Goal: Task Accomplishment & Management: Use online tool/utility

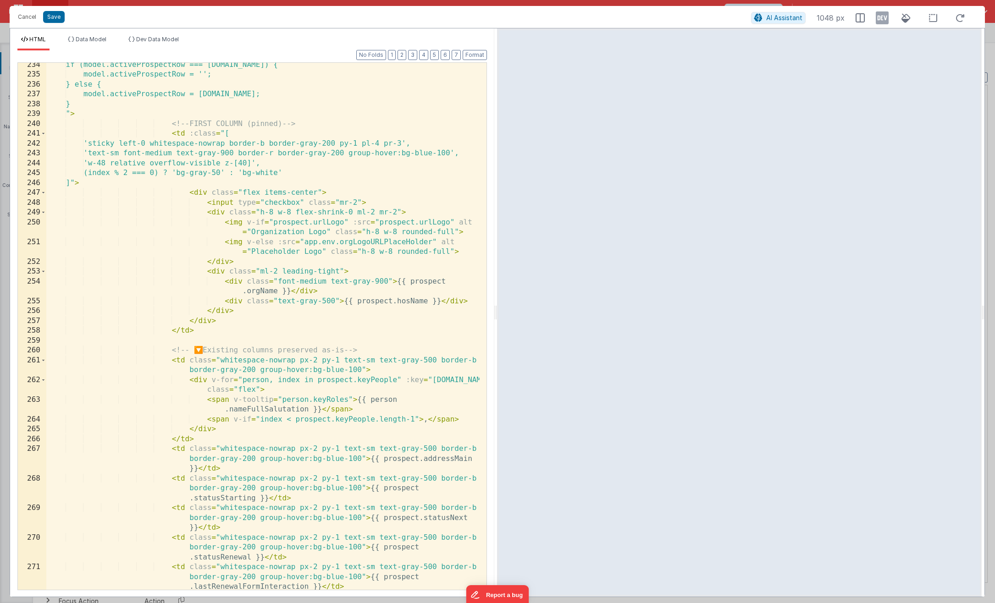
scroll to position [2919, 0]
click at [361, 197] on div "if (model.activeProspectRow === [DOMAIN_NAME]) { model.activeProspectRow = ''; …" at bounding box center [262, 343] width 433 height 566
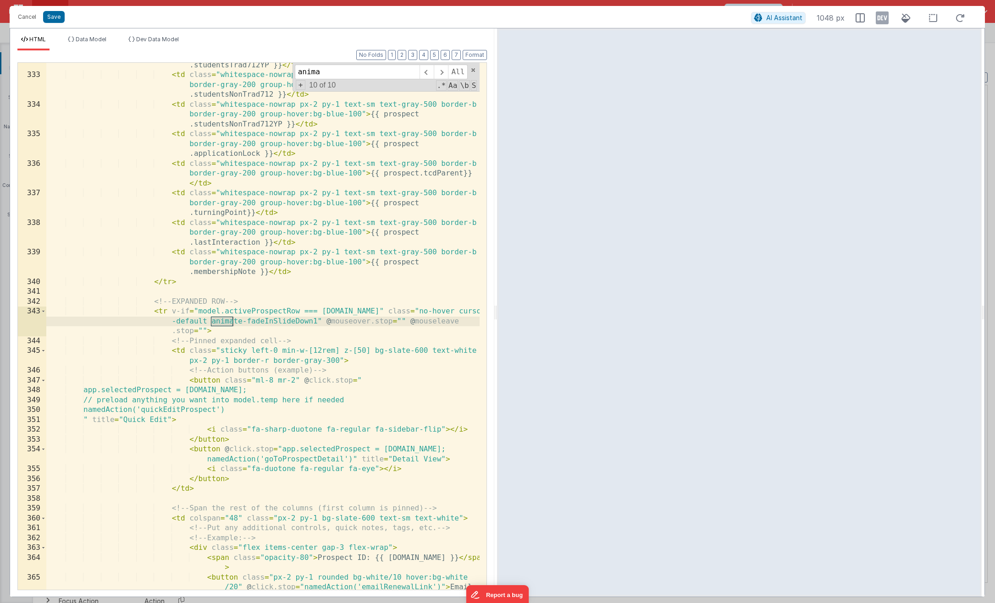
scroll to position [4722, 0]
type input "animate"
click at [32, 20] on button "Cancel" at bounding box center [26, 17] width 27 height 13
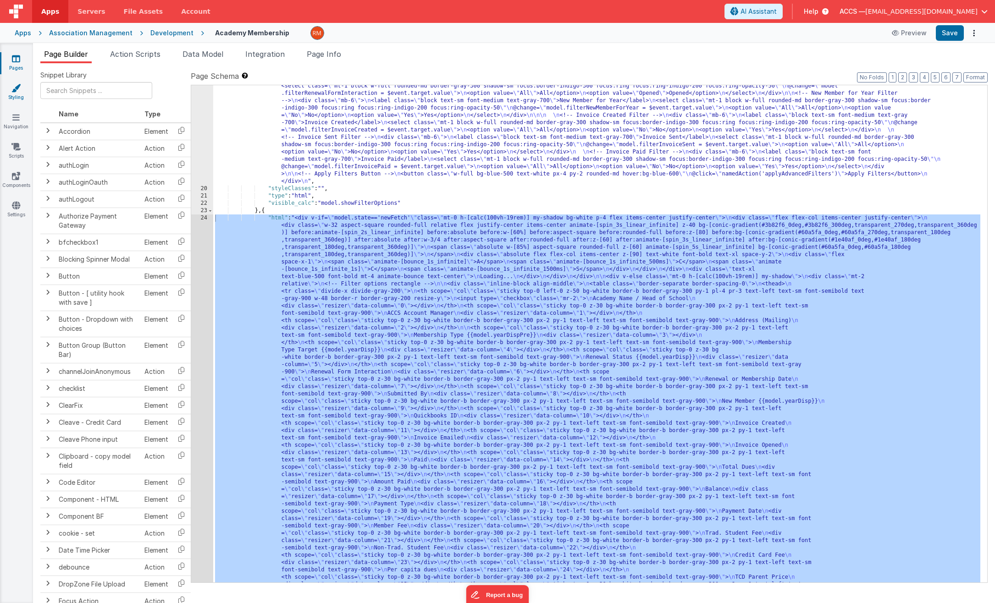
click at [20, 98] on link "Styling" at bounding box center [16, 92] width 33 height 18
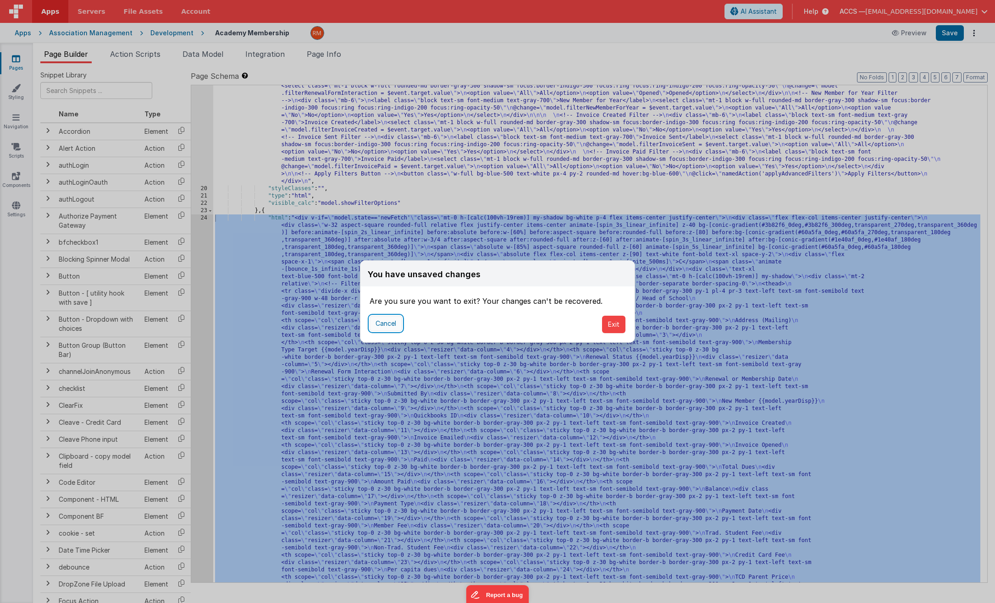
click at [391, 328] on button "Cancel" at bounding box center [385, 324] width 33 height 16
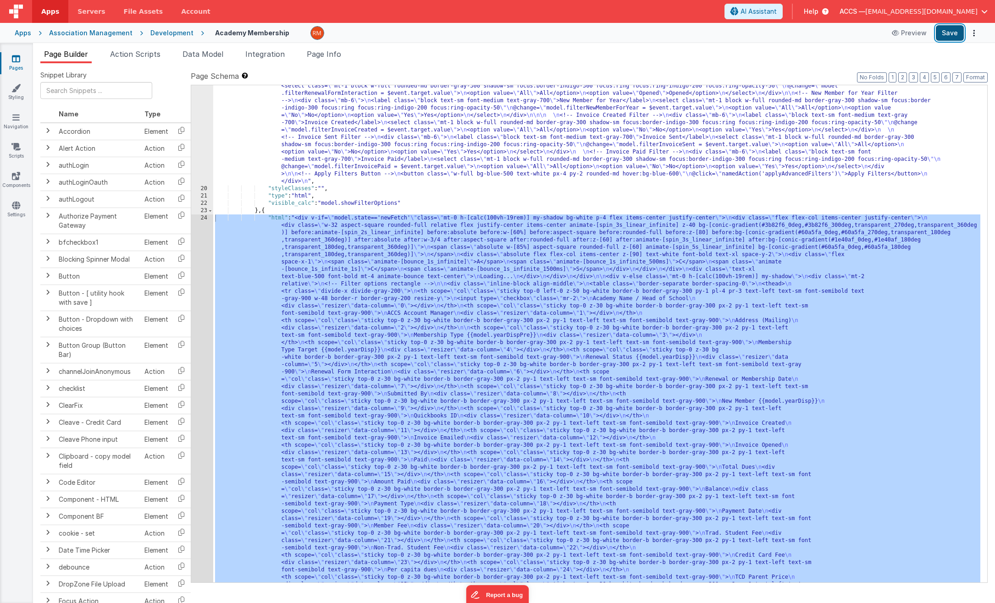
click at [940, 36] on button "Save" at bounding box center [949, 33] width 28 height 16
click at [12, 85] on icon at bounding box center [15, 87] width 9 height 9
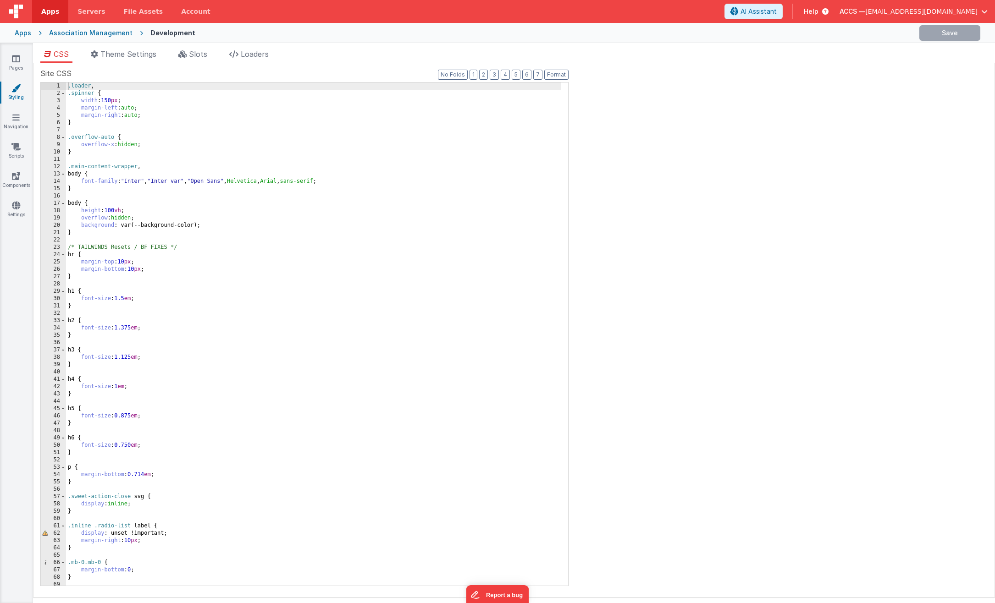
click at [216, 240] on div ".loader , .spinner { width : 150 px ; margin-left : auto ; margin-right : auto …" at bounding box center [313, 341] width 495 height 518
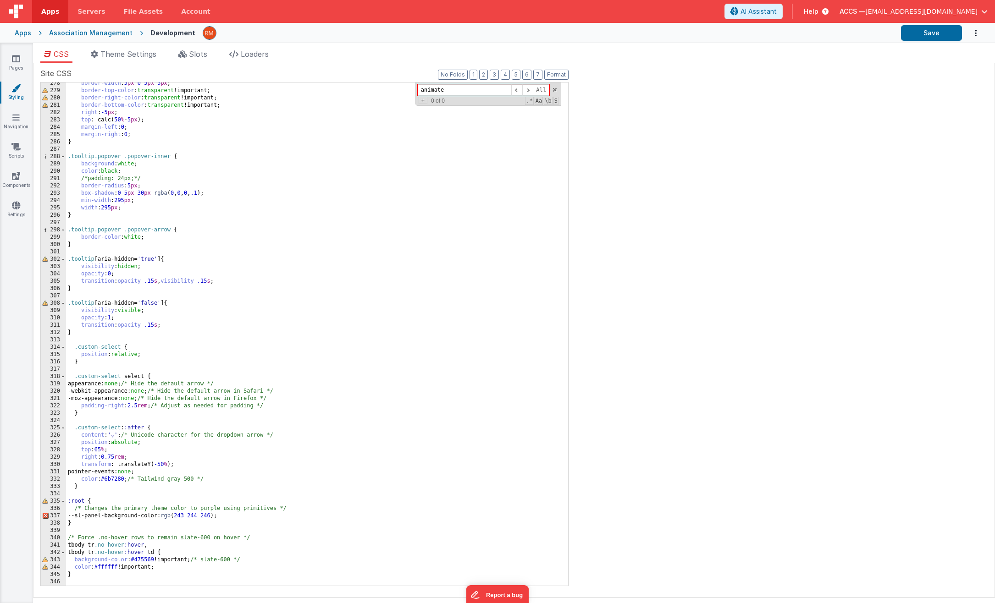
scroll to position [2034, 0]
type input "animate"
click at [106, 577] on div "border-width : 5 px 0 5 px 5 px ; border-top-color : transparent !important; bo…" at bounding box center [313, 339] width 495 height 518
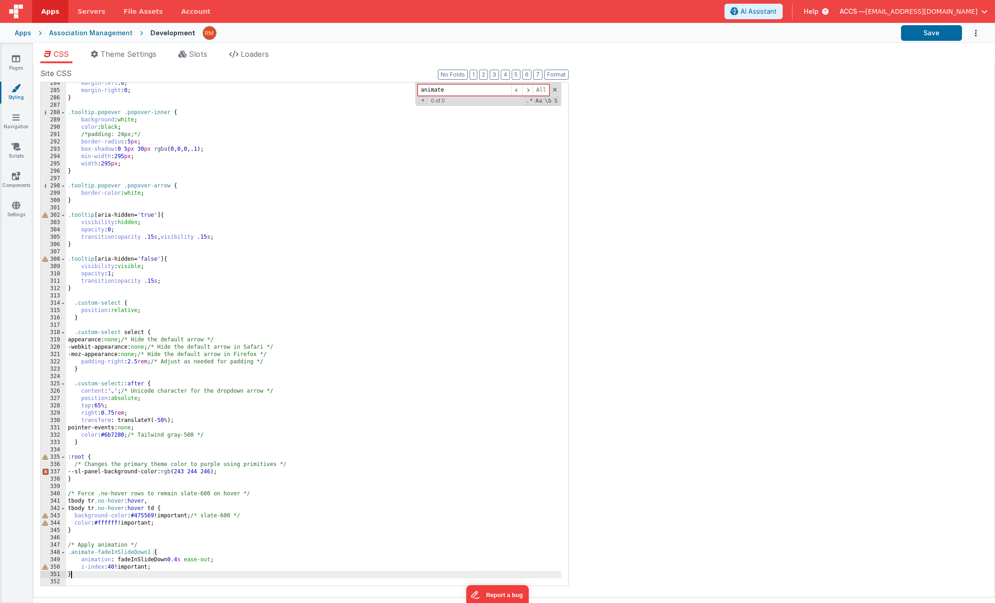
scroll to position [2078, 0]
click at [924, 32] on button "Save" at bounding box center [931, 33] width 61 height 16
click at [12, 67] on link "Pages" at bounding box center [16, 63] width 33 height 18
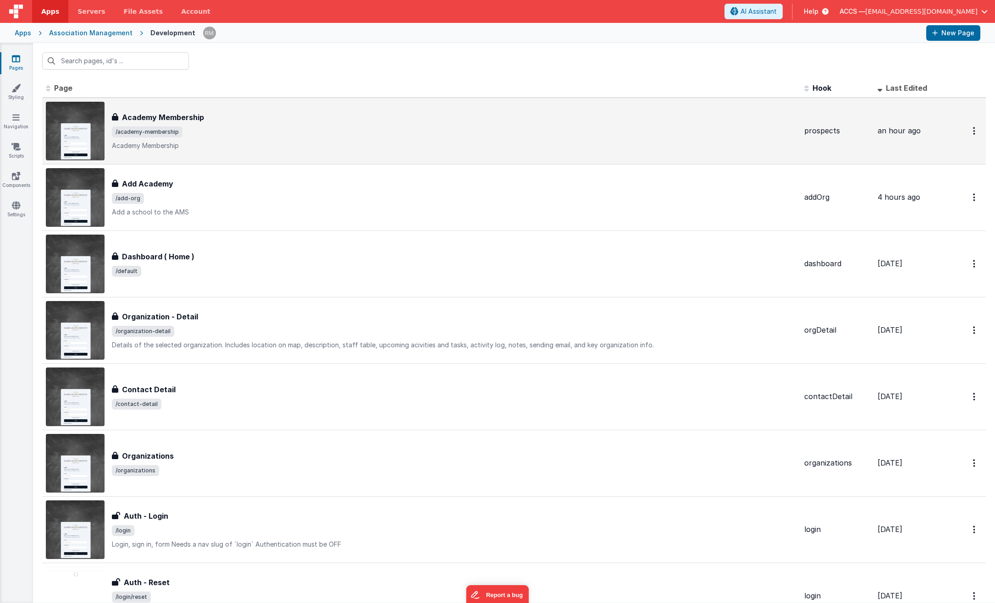
click at [207, 119] on div "Academy Membership" at bounding box center [454, 117] width 685 height 11
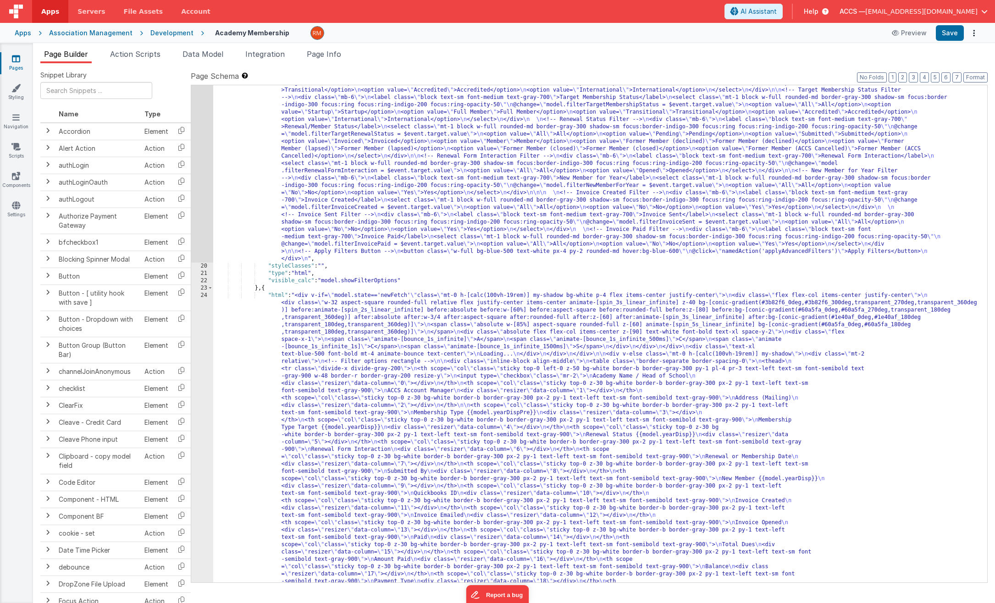
scroll to position [304, 0]
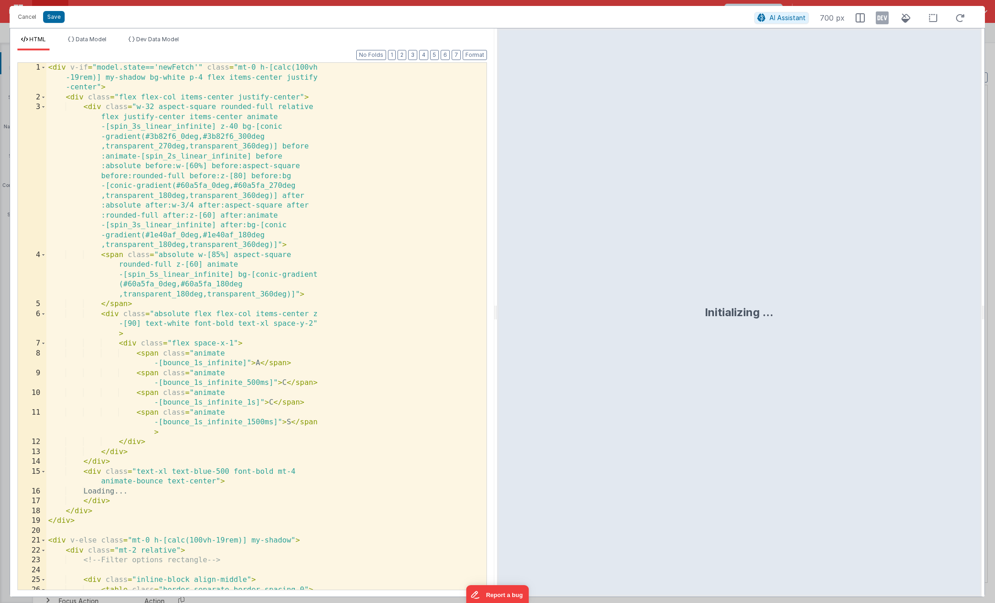
click at [366, 255] on div "< div v-if = "model.state=='newFetch'" class = "mt-0 h-[calc(100vh -19rem)] my-…" at bounding box center [262, 346] width 433 height 566
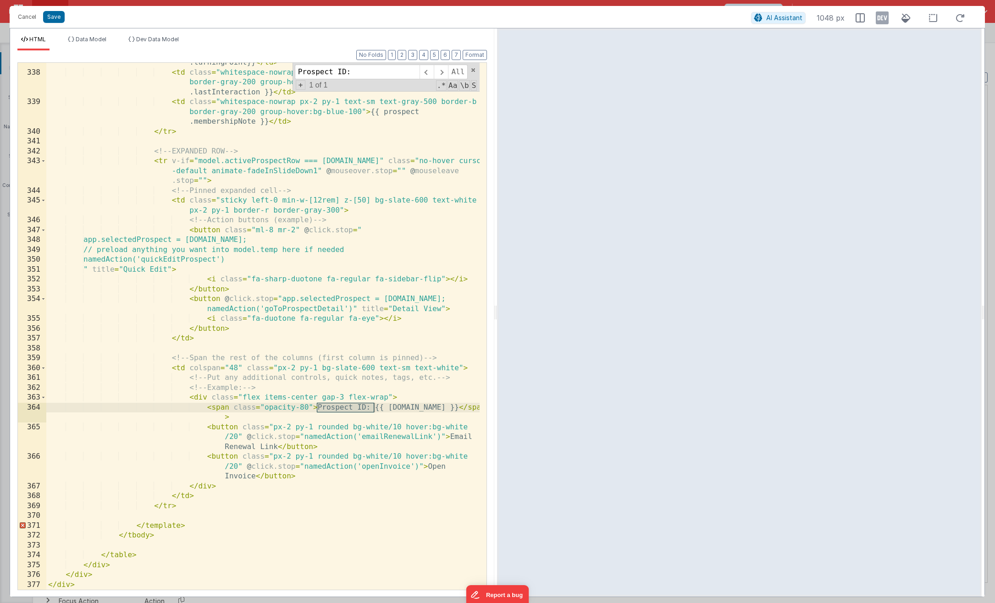
scroll to position [4873, 0]
type input "Prospect ID:"
drag, startPoint x: 245, startPoint y: 416, endPoint x: 196, endPoint y: 411, distance: 49.3
click at [196, 411] on div "< td class = "whitespace-nowrap px-2 py-1 text-sm text-gray-500 border-b border…" at bounding box center [262, 321] width 433 height 566
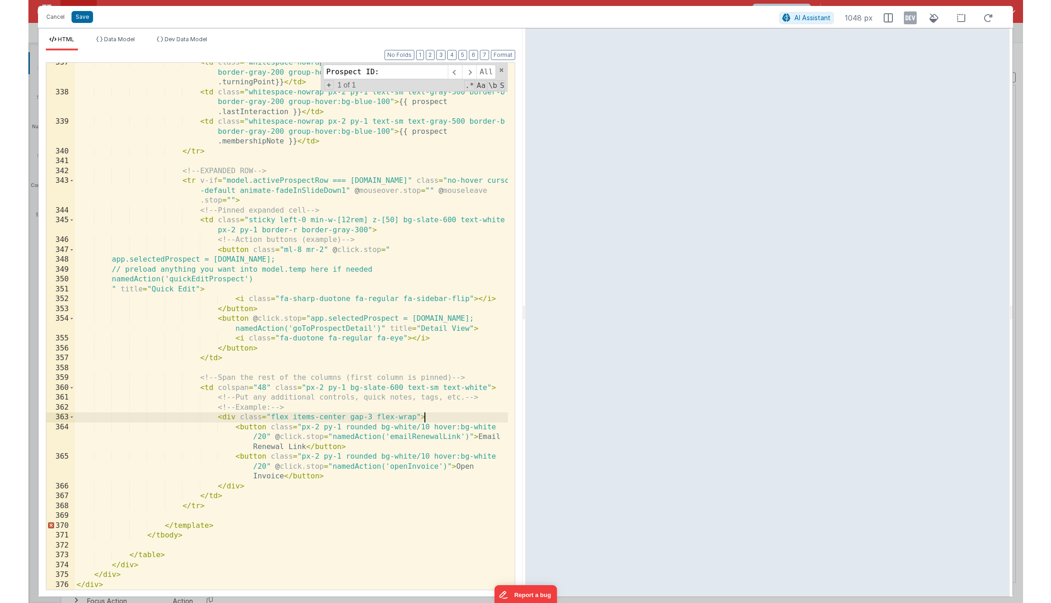
scroll to position [4853, 0]
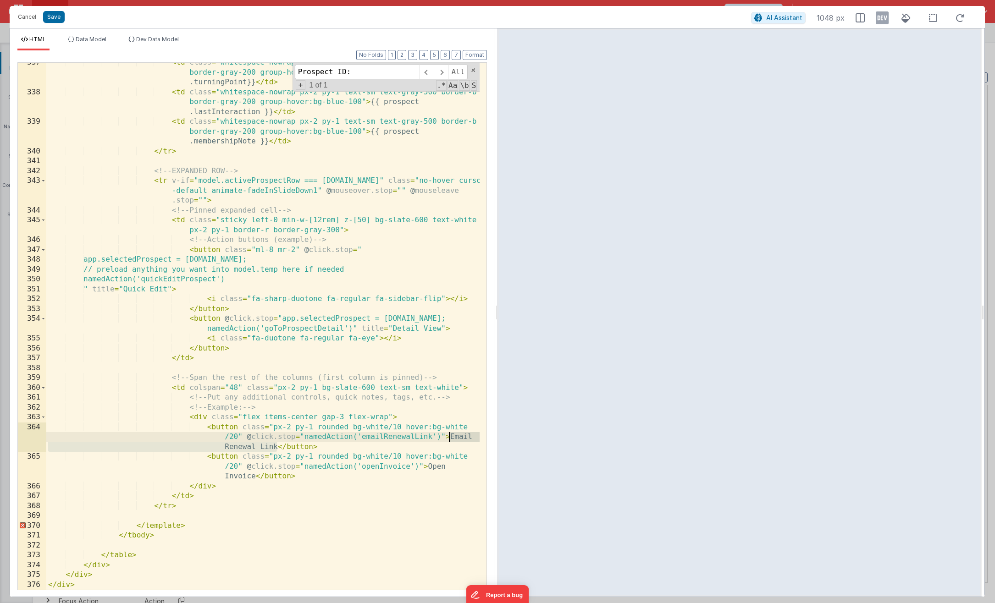
drag, startPoint x: 275, startPoint y: 447, endPoint x: 448, endPoint y: 438, distance: 172.6
click at [448, 438] on div "< td class = "whitespace-nowrap px-2 py-1 text-sm text-gray-500 border-b border…" at bounding box center [262, 341] width 433 height 566
click at [402, 465] on div "< td class = "whitespace-nowrap px-2 py-1 text-sm text-gray-500 border-b border…" at bounding box center [262, 341] width 433 height 566
click at [444, 469] on div "< td class = "whitespace-nowrap px-2 py-1 text-sm text-gray-500 border-b border…" at bounding box center [262, 341] width 433 height 566
click at [56, 16] on button "Save" at bounding box center [54, 17] width 22 height 12
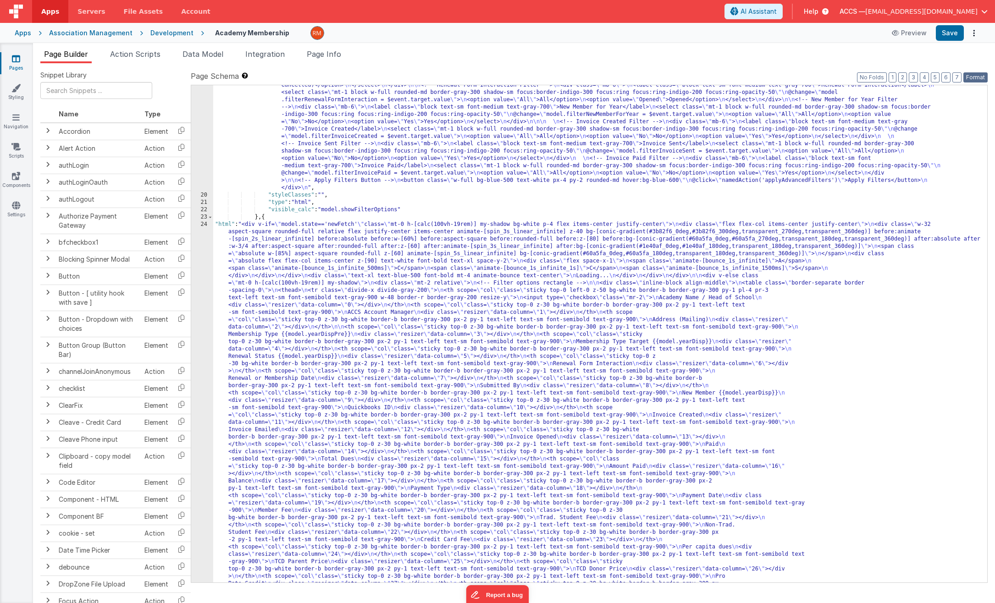
click at [980, 77] on button "Format" at bounding box center [975, 77] width 24 height 10
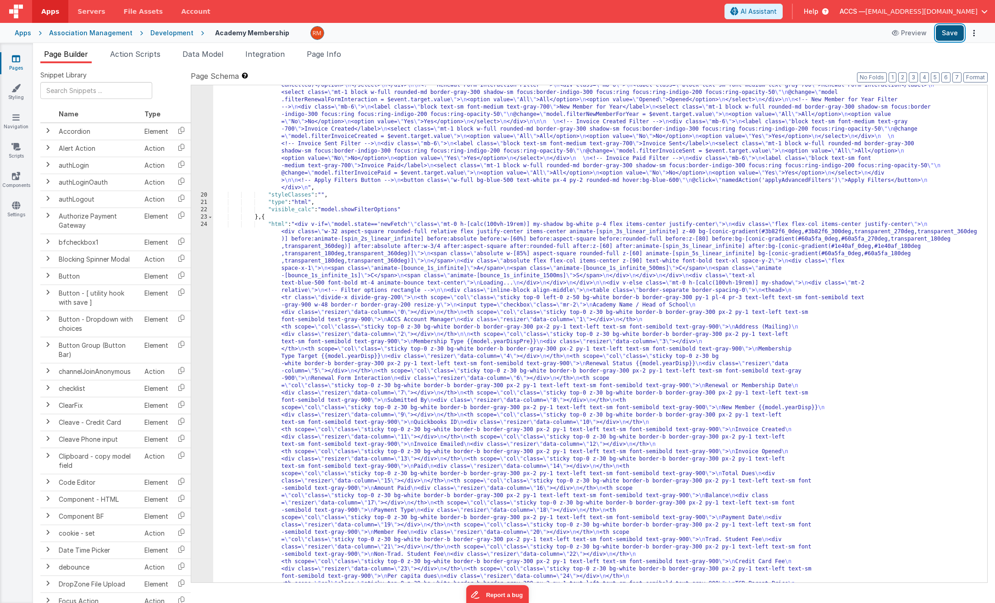
click at [951, 36] on button "Save" at bounding box center [949, 33] width 28 height 16
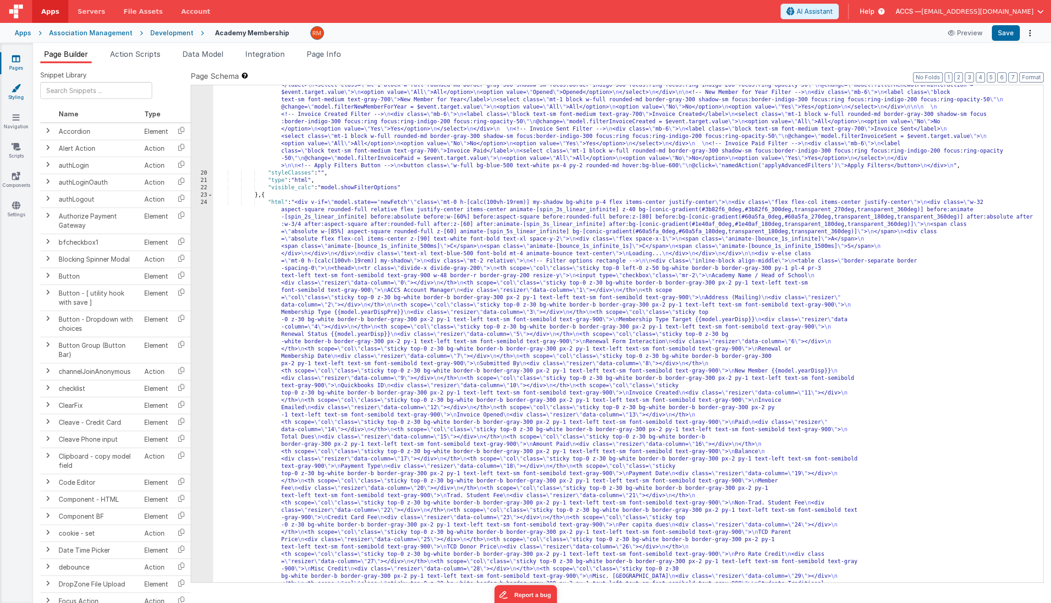
click at [19, 94] on link "Styling" at bounding box center [16, 92] width 33 height 18
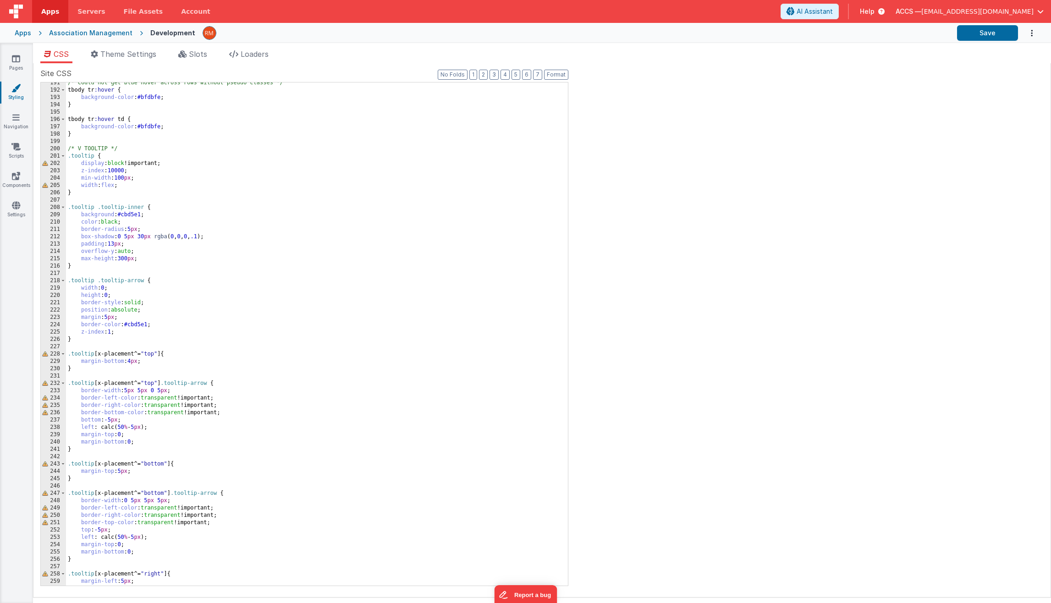
scroll to position [2078, 0]
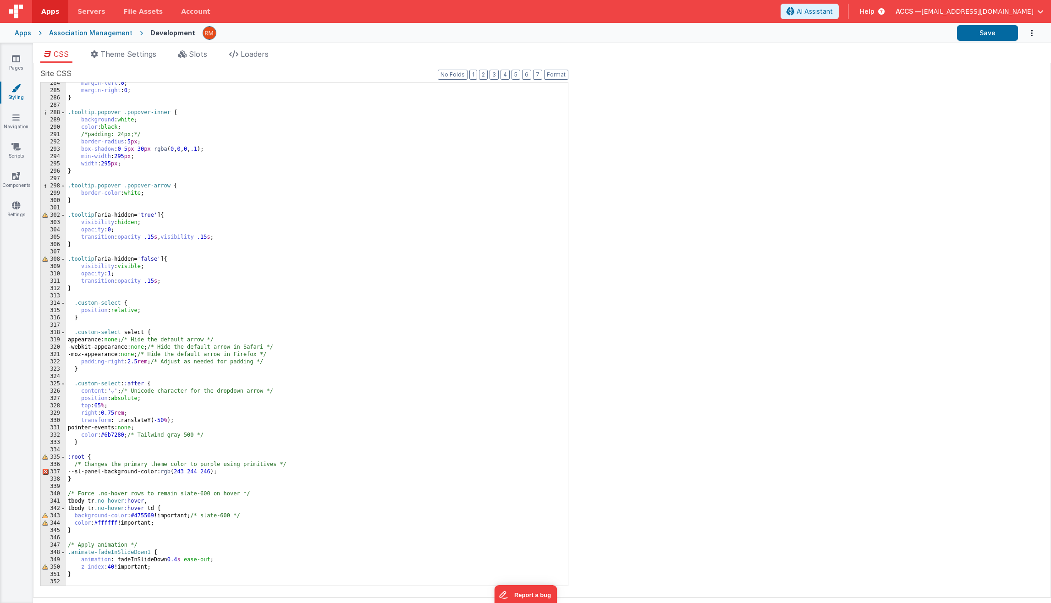
click at [93, 531] on div "margin-left : 0 ; margin-right : 0 ; } .tooltip.popover .popover-inner { backgr…" at bounding box center [313, 339] width 495 height 518
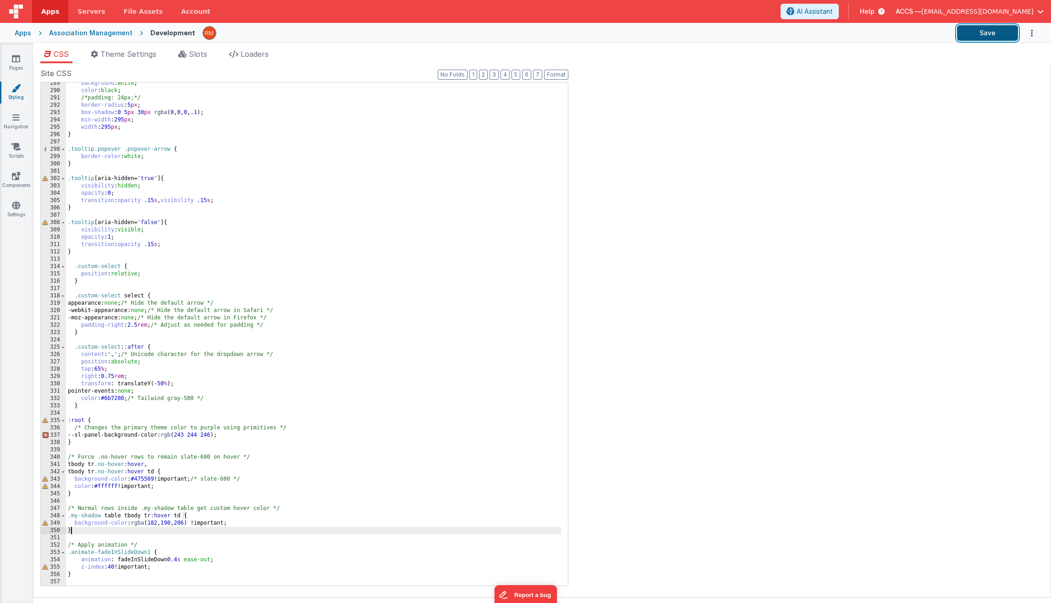
click at [981, 36] on button "Save" at bounding box center [987, 33] width 61 height 16
click at [991, 33] on button "Save" at bounding box center [987, 33] width 61 height 16
click at [15, 59] on icon at bounding box center [16, 58] width 8 height 9
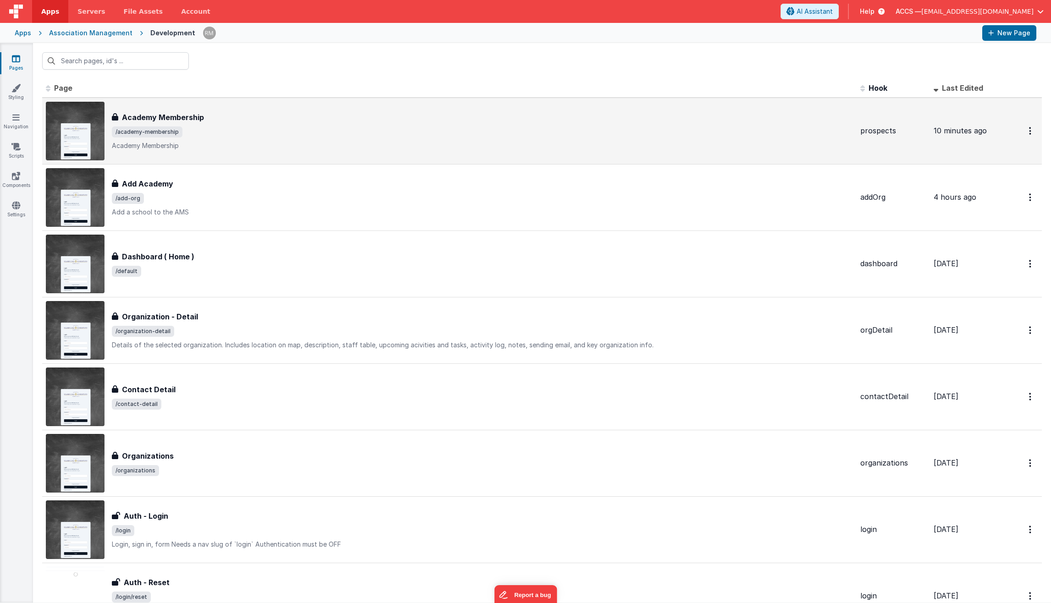
click at [378, 140] on div "Academy Membership Academy Membership /academy-membership Academy Membership" at bounding box center [482, 131] width 741 height 38
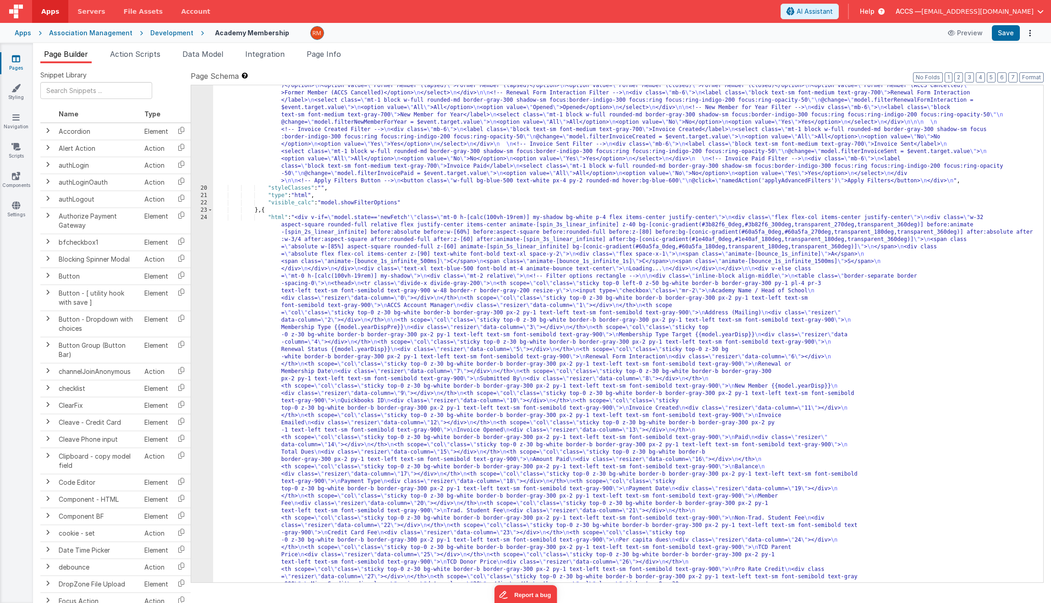
scroll to position [281, 0]
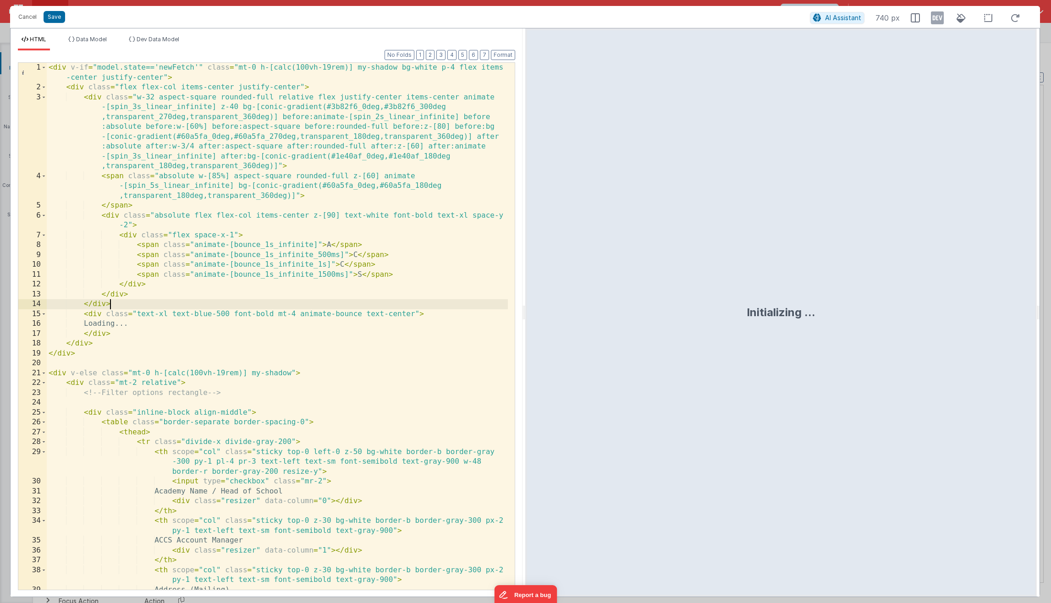
click at [355, 305] on div "< div v-if = "model.state=='newFetch'" class = "mt-0 h-[calc(100vh-19rem)] my-s…" at bounding box center [277, 341] width 461 height 557
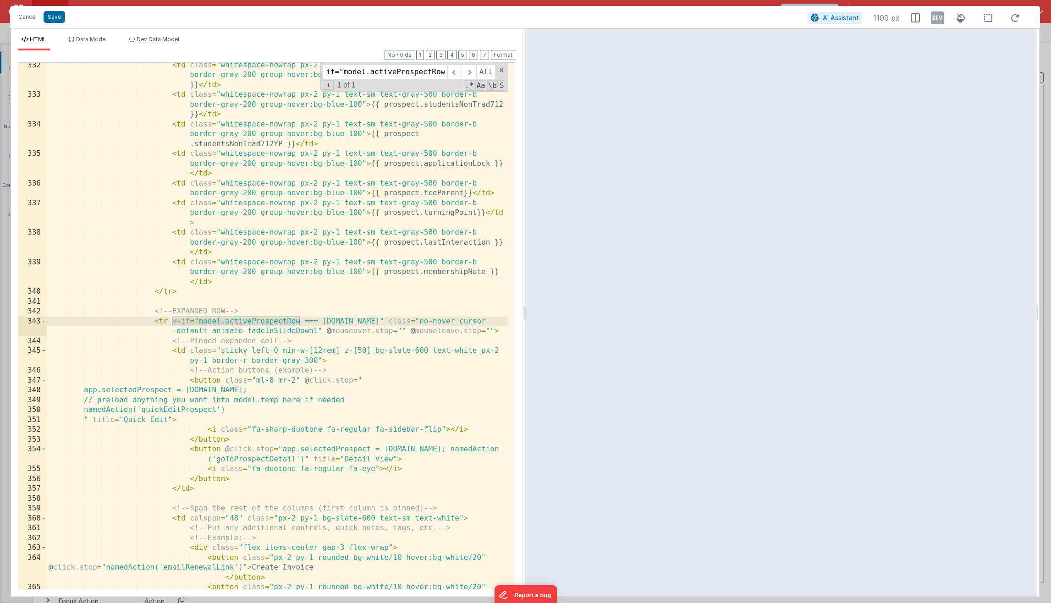
type input "v-if="model.activeProspectRow"
click at [35, 16] on button "Cancel" at bounding box center [27, 17] width 27 height 13
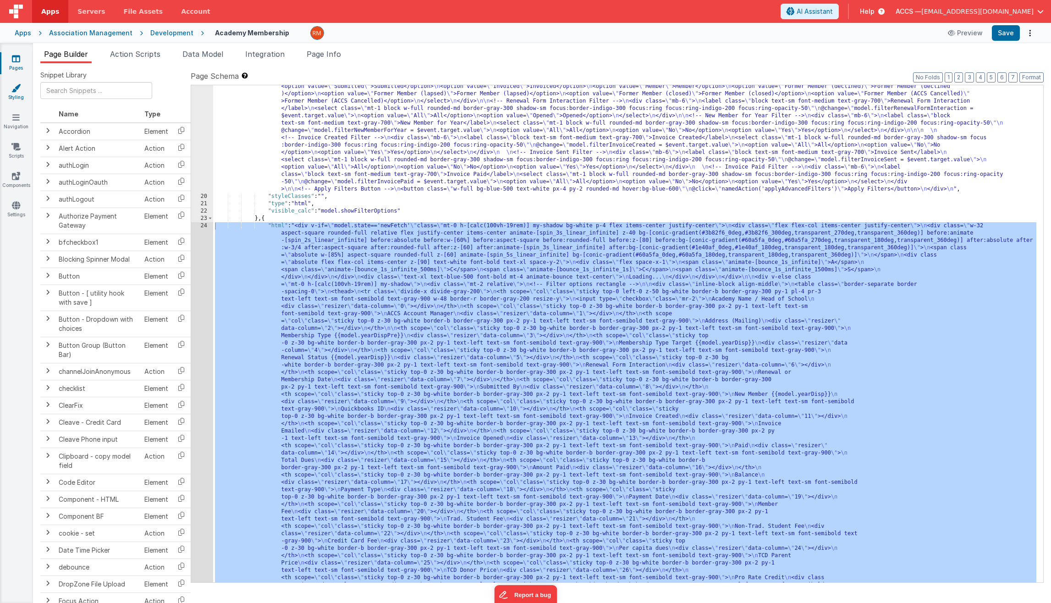
click at [12, 96] on link "Styling" at bounding box center [16, 92] width 33 height 18
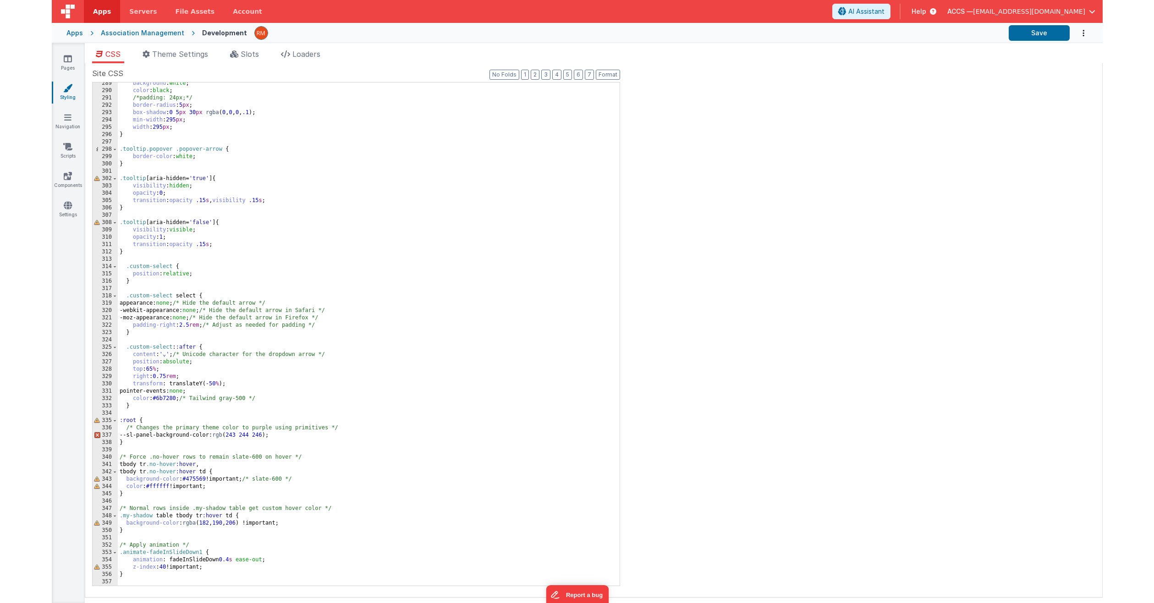
scroll to position [2115, 0]
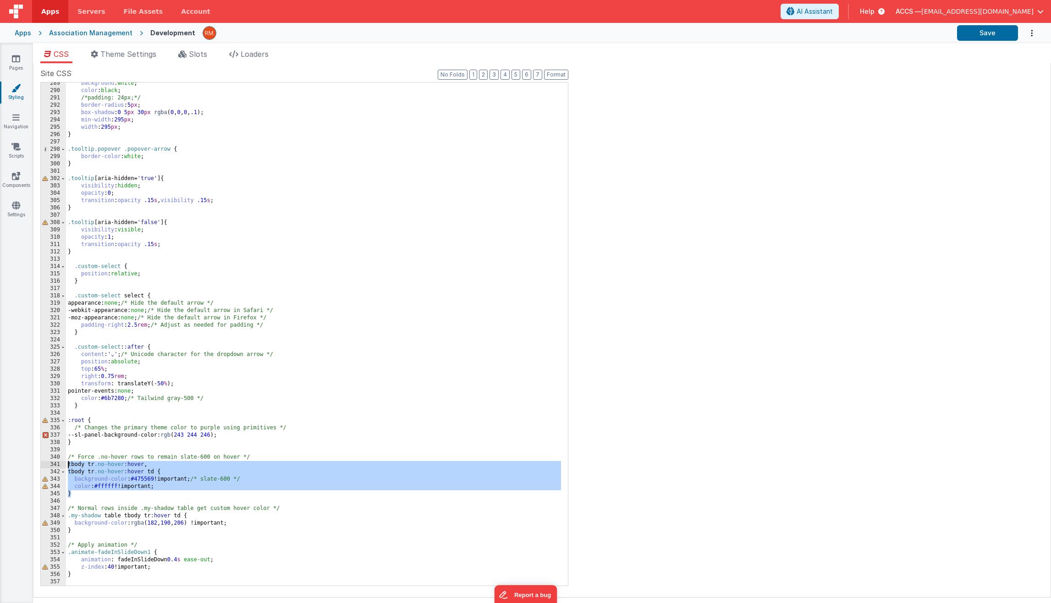
drag, startPoint x: 108, startPoint y: 493, endPoint x: 41, endPoint y: 467, distance: 71.7
click at [41, 467] on div "289 290 291 292 293 294 295 296 297 298 299 300 301 302 303 304 305 306 307 308…" at bounding box center [304, 334] width 528 height 504
drag, startPoint x: 111, startPoint y: 495, endPoint x: 26, endPoint y: 464, distance: 91.2
click at [26, 464] on section "Pages Styling Navigation Scripts Components Settings CSS Theme Settings Slots L…" at bounding box center [525, 323] width 1051 height 560
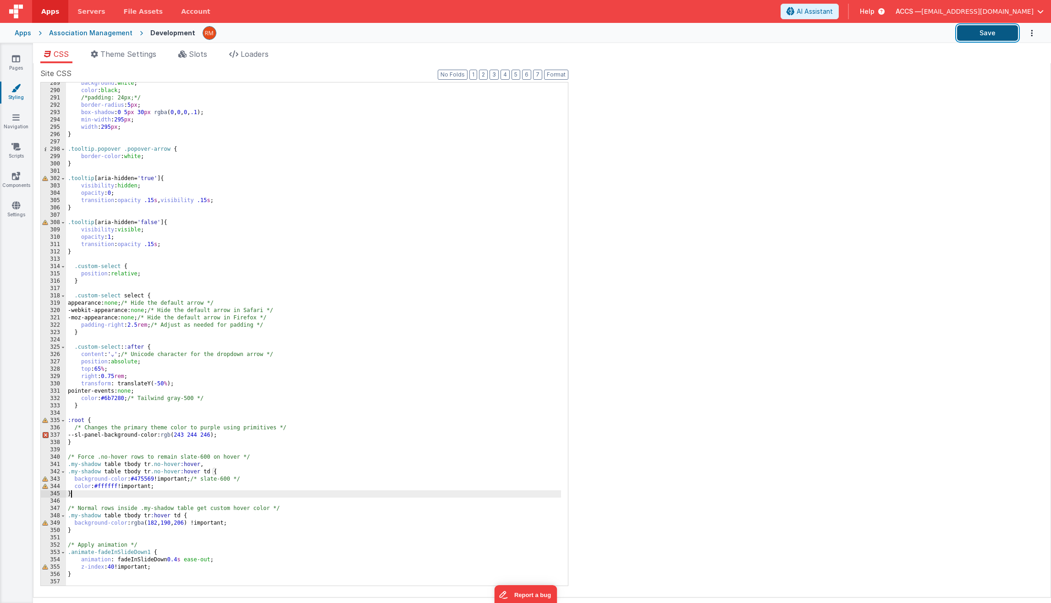
click at [993, 34] on button "Save" at bounding box center [987, 33] width 61 height 16
